Goal: Find specific page/section: Find specific page/section

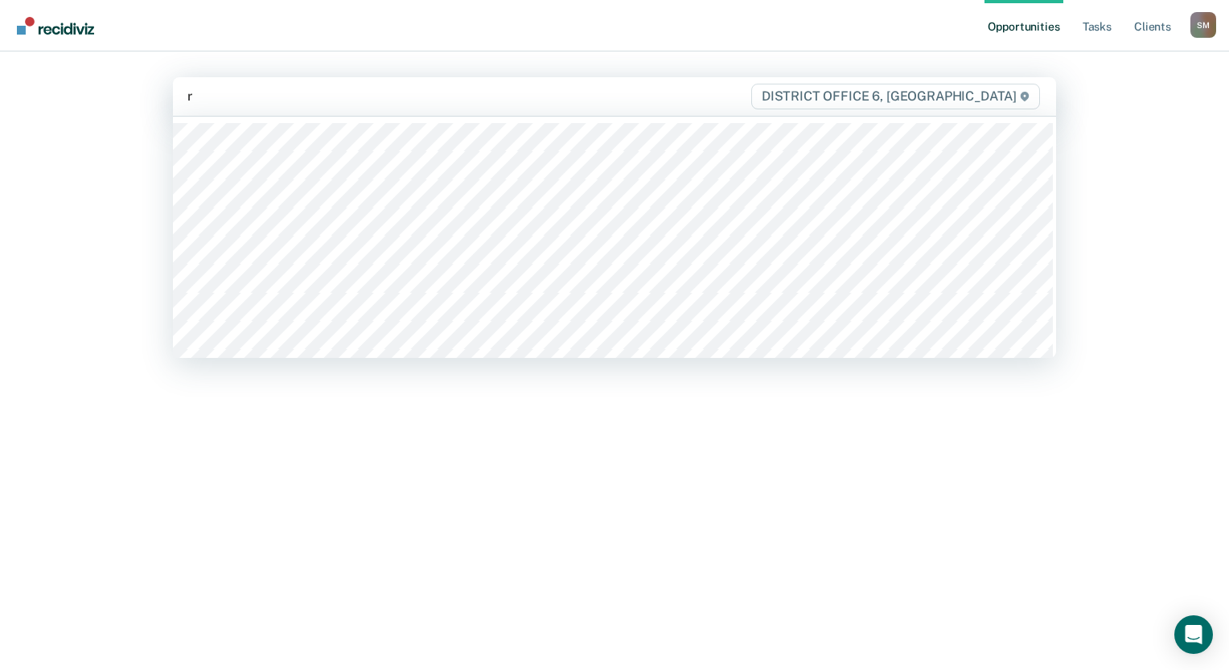
type input "ri"
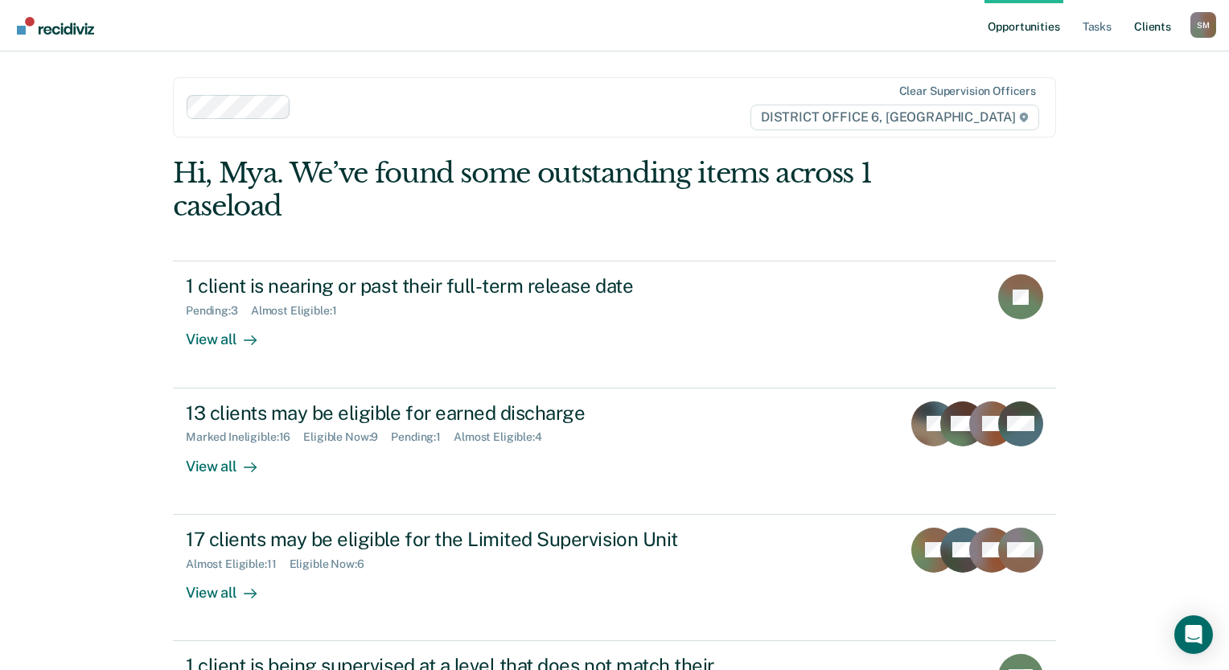
click at [1169, 27] on link "Client s" at bounding box center [1152, 25] width 43 height 51
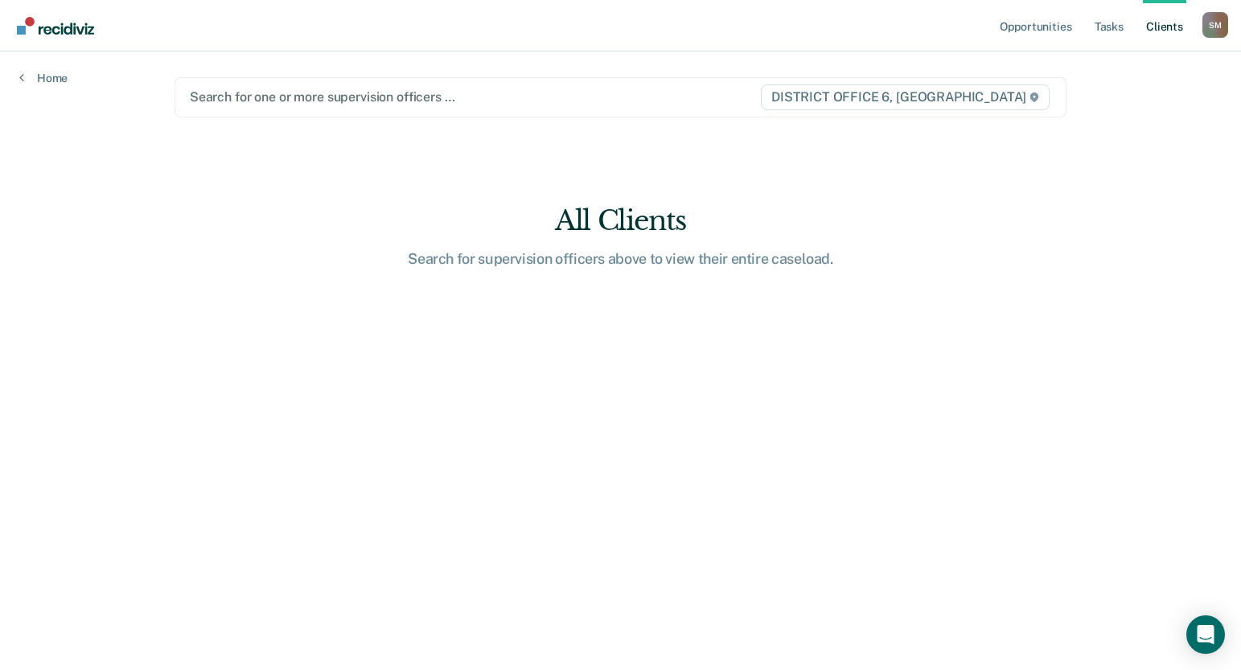
click at [276, 101] on div at bounding box center [475, 97] width 570 height 19
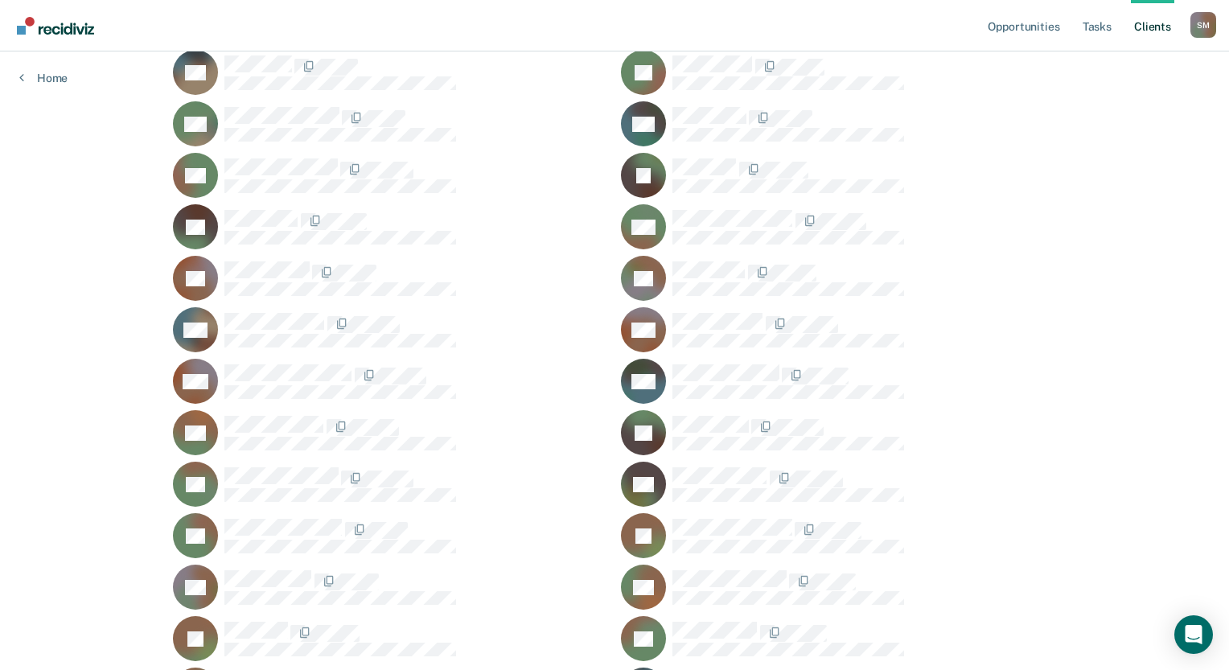
scroll to position [805, 0]
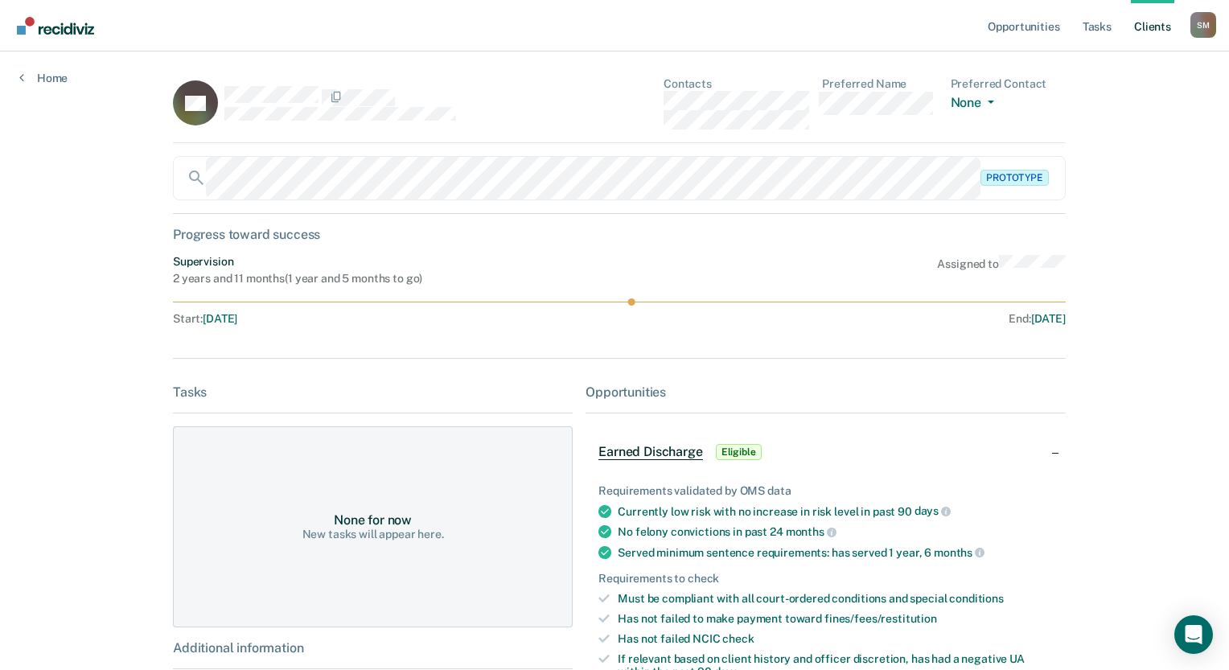
click at [1102, 223] on div "Opportunities Tasks Client s [PERSON_NAME] [PERSON_NAME] Profile How it works L…" at bounding box center [614, 498] width 1229 height 996
